Goal: Transaction & Acquisition: Book appointment/travel/reservation

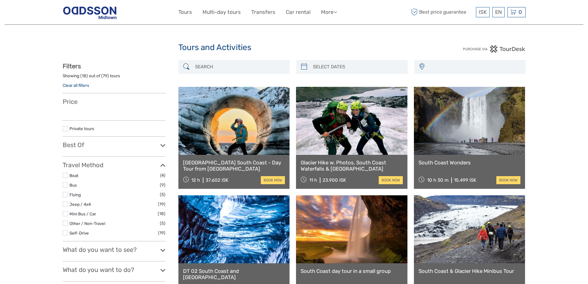
select select
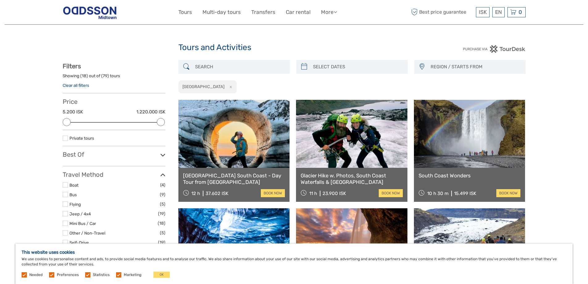
type input "08/09/2025"
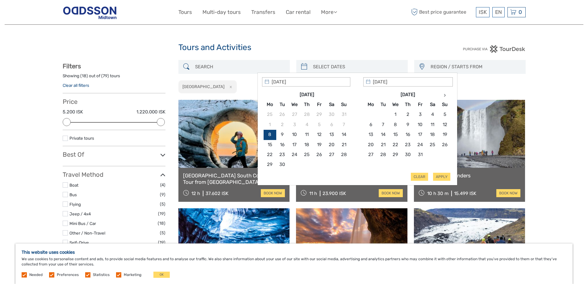
click at [326, 66] on input "search" at bounding box center [358, 66] width 94 height 11
click at [446, 97] on th at bounding box center [445, 95] width 12 height 10
type input "24/11/2025"
type input "21/11/2025"
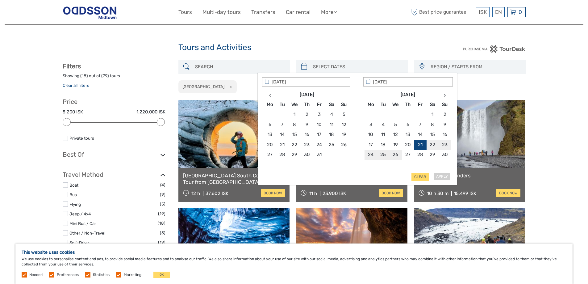
type input "25/11/2025"
type input "21/11/2025"
click at [445, 176] on button "Apply" at bounding box center [441, 177] width 17 height 8
type input "21/11/2025 - 25/11/2025"
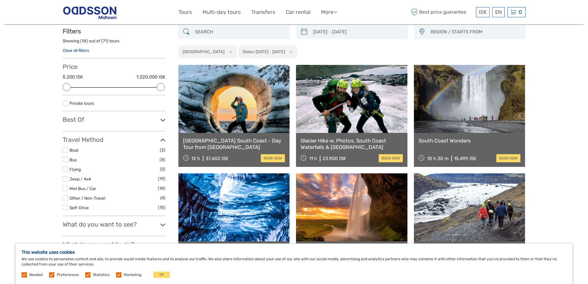
scroll to position [35, 0]
drag, startPoint x: 479, startPoint y: 158, endPoint x: 450, endPoint y: 160, distance: 28.5
click at [450, 160] on div "10 h 30 m 15.499 ISK book now" at bounding box center [470, 157] width 102 height 9
copy div "15.499 ISK"
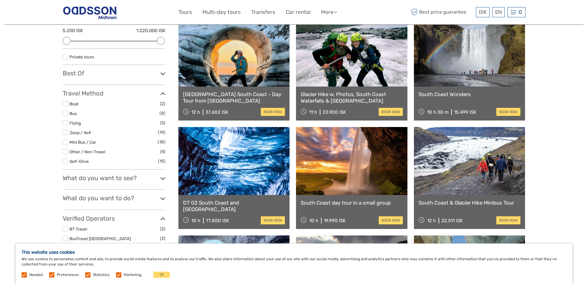
scroll to position [97, 0]
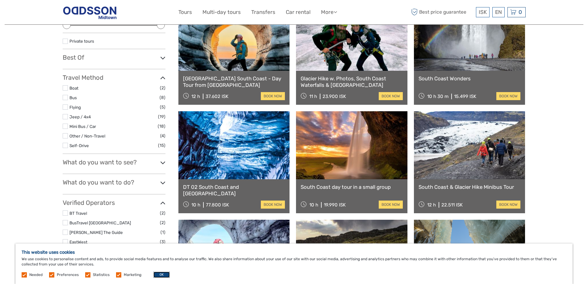
click at [162, 274] on button "OK" at bounding box center [161, 274] width 16 height 6
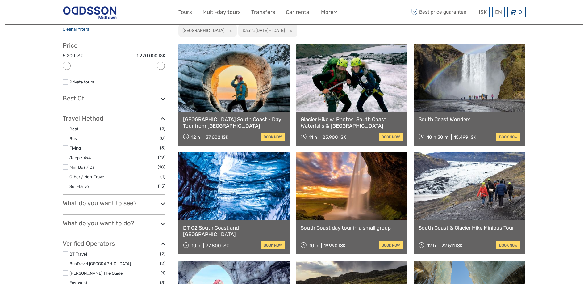
scroll to position [4, 0]
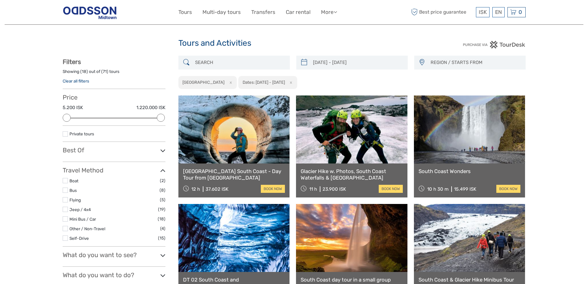
scroll to position [35, 0]
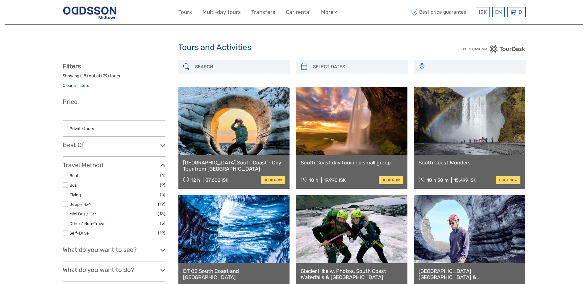
select select
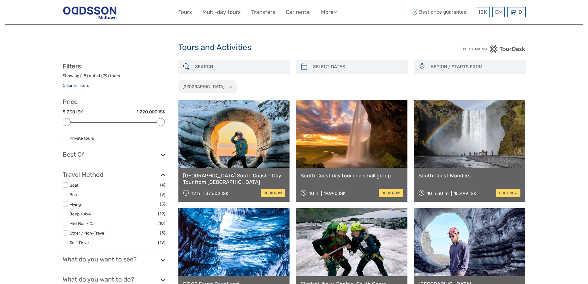
click at [225, 85] on button "x" at bounding box center [229, 86] width 8 height 6
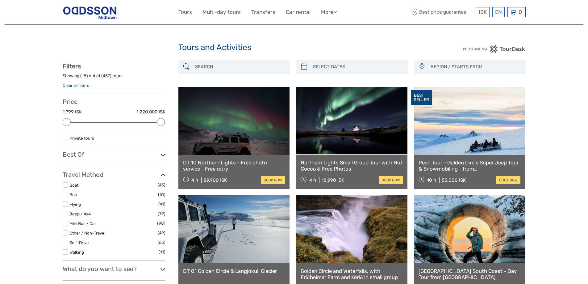
type input "08/09/2025"
click at [353, 65] on input "search" at bounding box center [358, 66] width 94 height 11
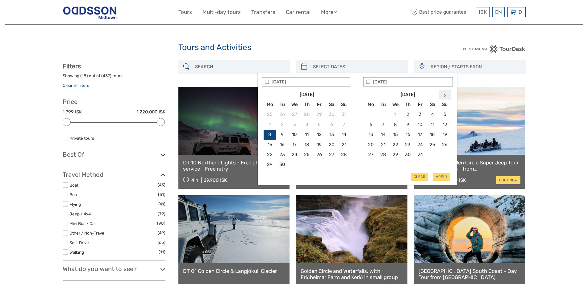
click at [445, 95] on icon at bounding box center [445, 95] width 2 height 3
type input "21/11/2025"
type input "25/11/2025"
type input "21/11/2025"
click at [444, 177] on button "Apply" at bounding box center [441, 177] width 17 height 8
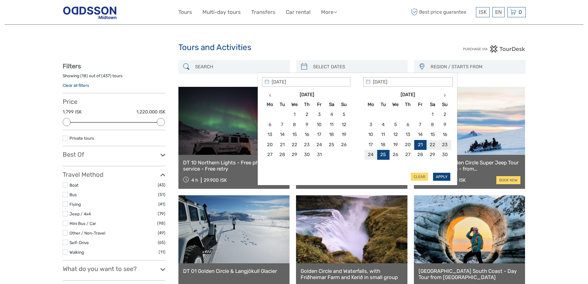
type input "21/11/2025 - 25/11/2025"
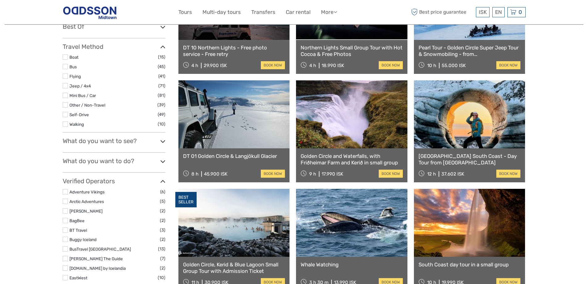
scroll to position [159, 0]
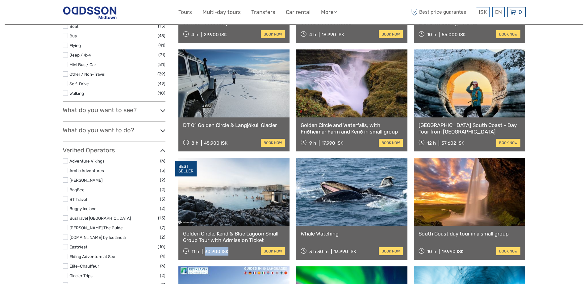
drag, startPoint x: 228, startPoint y: 251, endPoint x: 208, endPoint y: 250, distance: 20.1
click at [205, 253] on div "30.900 ISK" at bounding box center [217, 252] width 24 height 6
copy div "30.900 ISK"
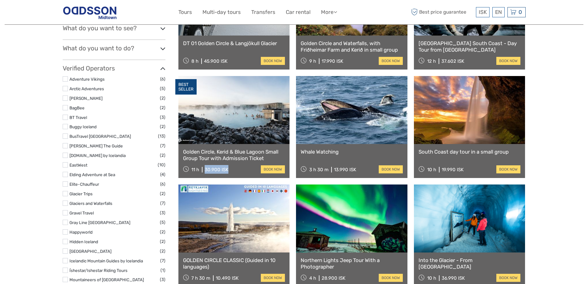
scroll to position [251, 0]
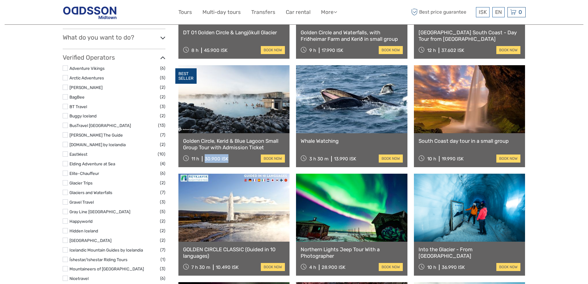
click at [216, 144] on link "Golden Circle, Kerid & Blue Lagoon Small Group Tour with Admission Ticket" at bounding box center [234, 144] width 102 height 13
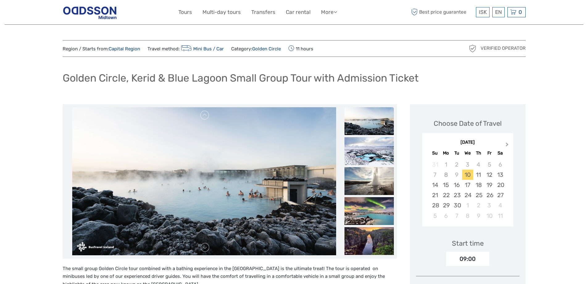
click at [508, 144] on button "Next Month" at bounding box center [508, 146] width 10 height 10
click at [444, 207] on div "24" at bounding box center [446, 205] width 11 height 10
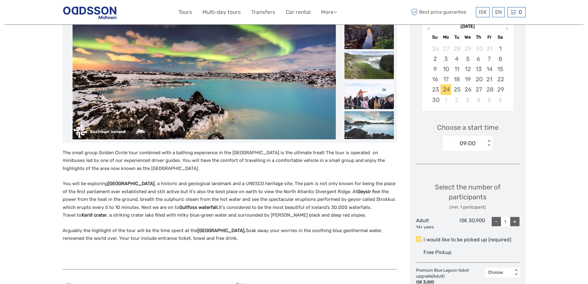
scroll to position [154, 0]
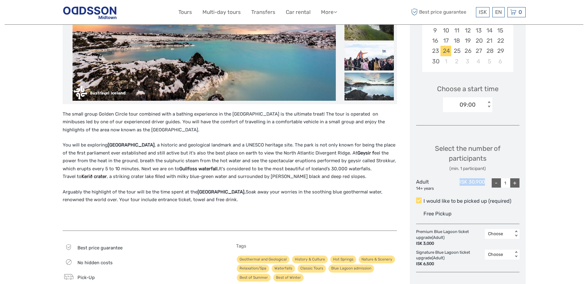
drag, startPoint x: 487, startPoint y: 182, endPoint x: 455, endPoint y: 182, distance: 31.5
click at [455, 182] on div "Adult 14+ years ISK 30,900 - 1 +" at bounding box center [467, 184] width 103 height 13
copy div "ISK 30,900"
click at [516, 182] on div "+" at bounding box center [514, 182] width 9 height 9
type input "2"
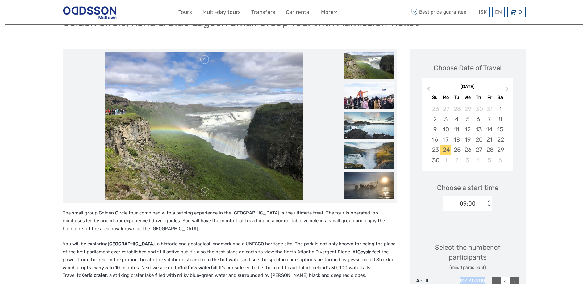
scroll to position [0, 0]
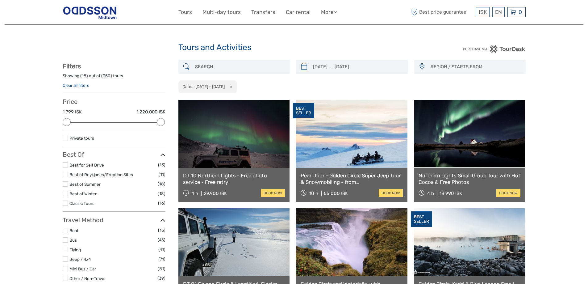
select select
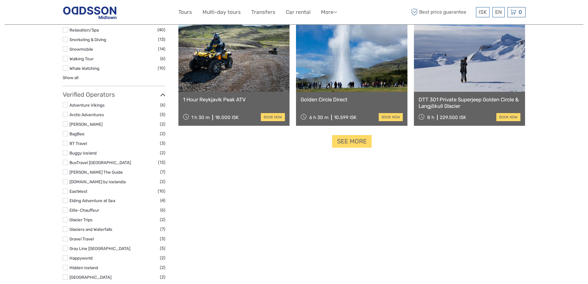
scroll to position [622, 0]
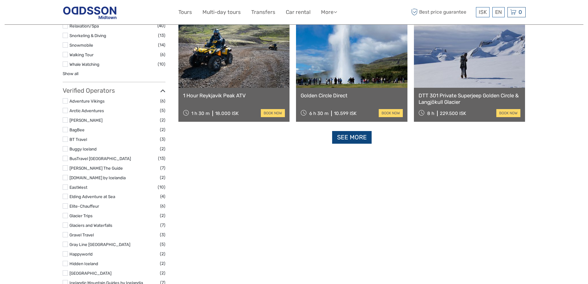
click at [362, 133] on link "See more" at bounding box center [352, 137] width 40 height 13
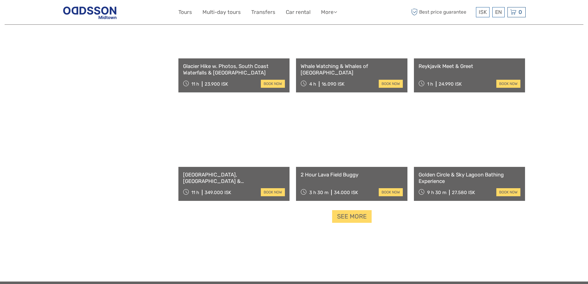
scroll to position [1208, 0]
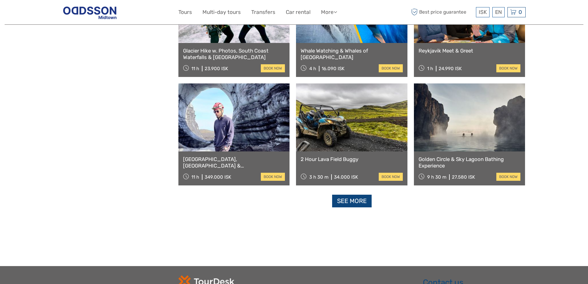
click at [368, 203] on link "See more" at bounding box center [352, 200] width 40 height 13
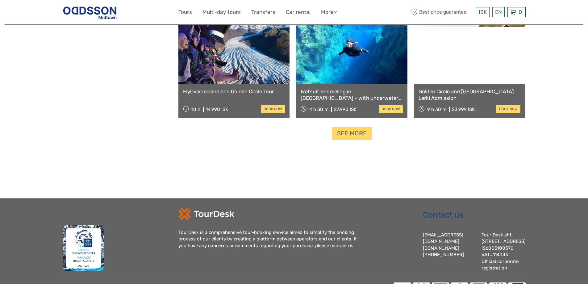
scroll to position [1949, 0]
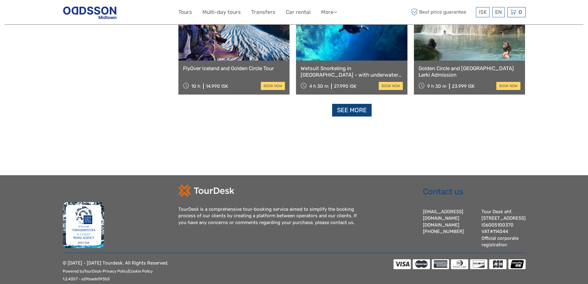
click at [359, 114] on link "See more" at bounding box center [352, 110] width 40 height 13
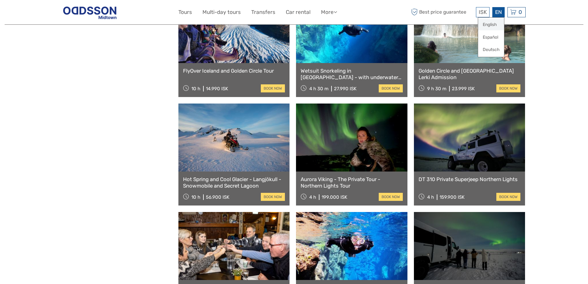
click at [496, 24] on link "English" at bounding box center [491, 24] width 26 height 11
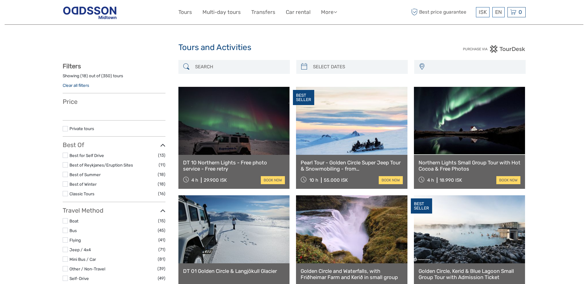
select select
type input "[DATE] - [DATE]"
select select
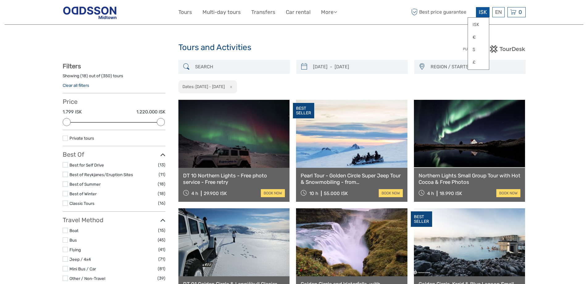
click at [485, 14] on span "ISK" at bounding box center [483, 12] width 8 height 6
click at [474, 47] on link "$" at bounding box center [478, 49] width 21 height 11
click at [474, 49] on link "$" at bounding box center [478, 49] width 21 height 11
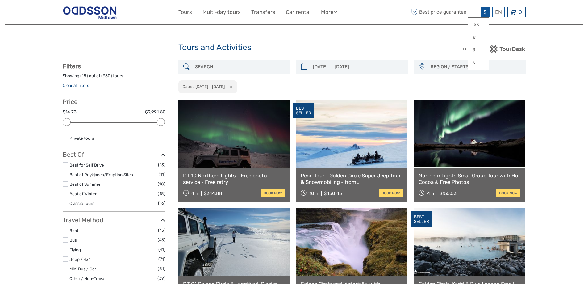
click at [388, 40] on div "Tours and Activities" at bounding box center [294, 50] width 232 height 20
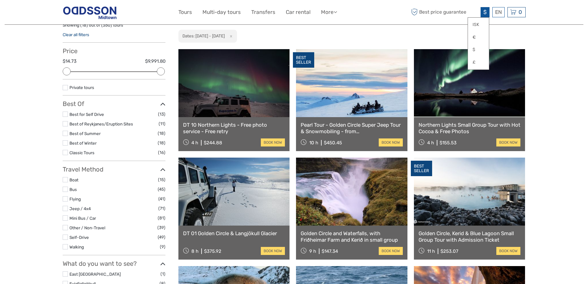
scroll to position [123, 0]
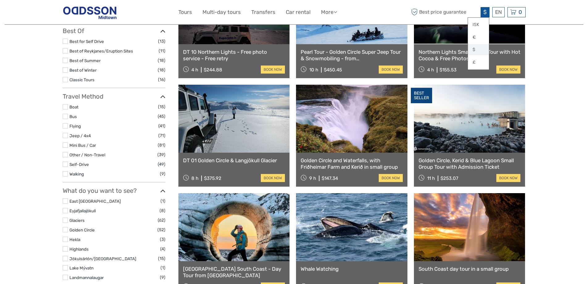
click at [471, 49] on link "$" at bounding box center [478, 49] width 21 height 11
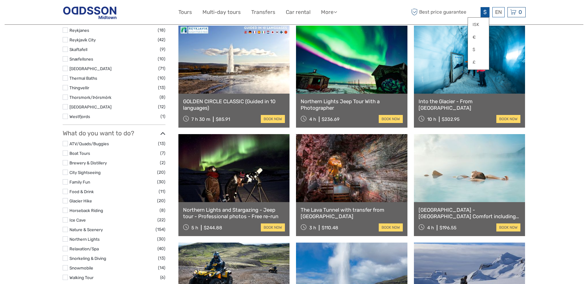
scroll to position [401, 0]
